Goal: Task Accomplishment & Management: Manage account settings

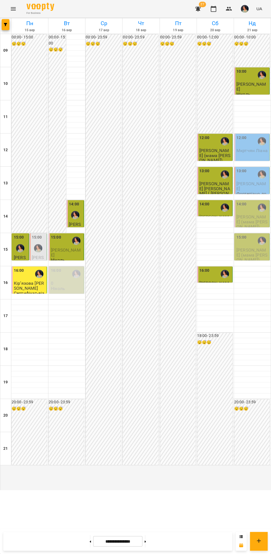
click at [252, 147] on div "12:00" at bounding box center [252, 141] width 32 height 13
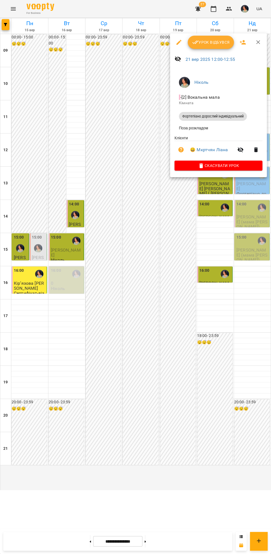
click at [217, 42] on span "Урок відбувся" at bounding box center [211, 42] width 38 height 7
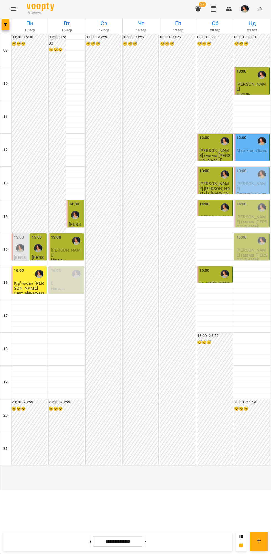
click at [244, 191] on span "[PERSON_NAME]" at bounding box center [251, 186] width 30 height 10
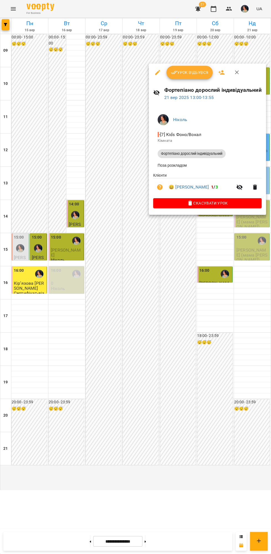
click at [184, 72] on span "Урок відбувся" at bounding box center [190, 72] width 38 height 7
